Goal: Check status: Check status

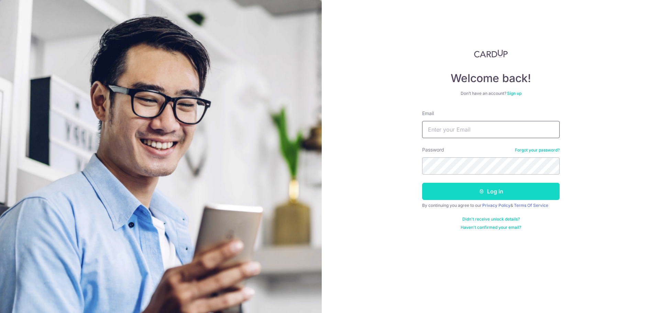
type input "[PERSON_NAME][EMAIL_ADDRESS][DOMAIN_NAME]"
click at [442, 191] on button "Log in" at bounding box center [491, 191] width 138 height 17
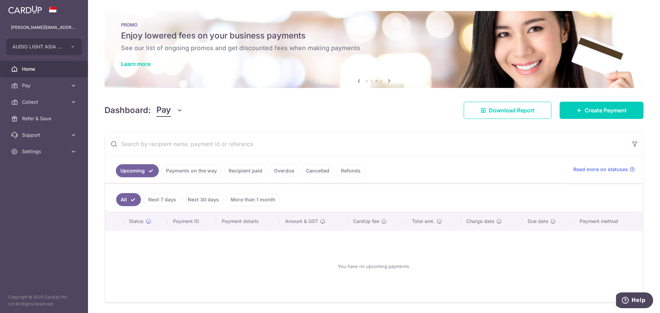
click at [190, 171] on link "Payments on the way" at bounding box center [192, 170] width 60 height 13
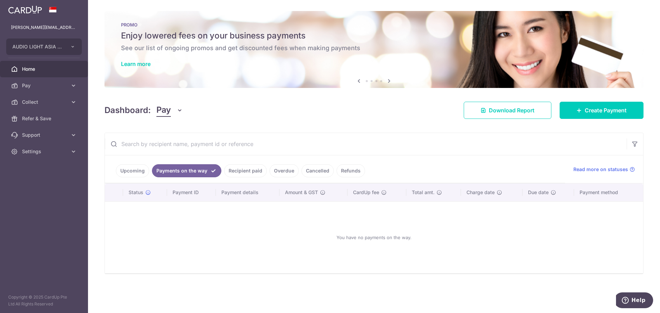
click at [237, 168] on link "Recipient paid" at bounding box center [245, 170] width 43 height 13
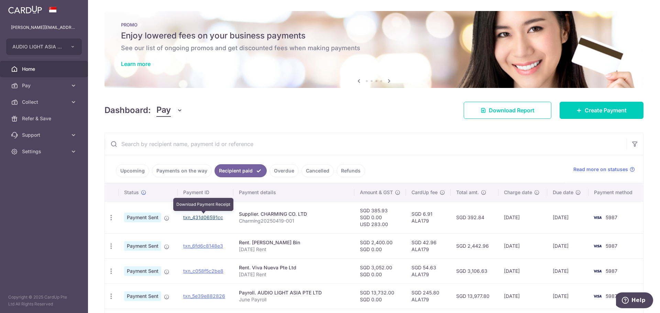
click at [209, 220] on link "txn_431d06591cc" at bounding box center [203, 218] width 40 height 6
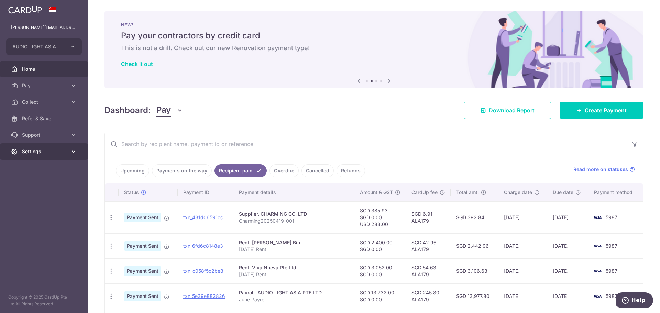
click at [41, 155] on span "Settings" at bounding box center [44, 151] width 45 height 7
click at [28, 186] on span "Logout" at bounding box center [44, 184] width 45 height 7
